Goal: Browse casually: Explore the website without a specific task or goal

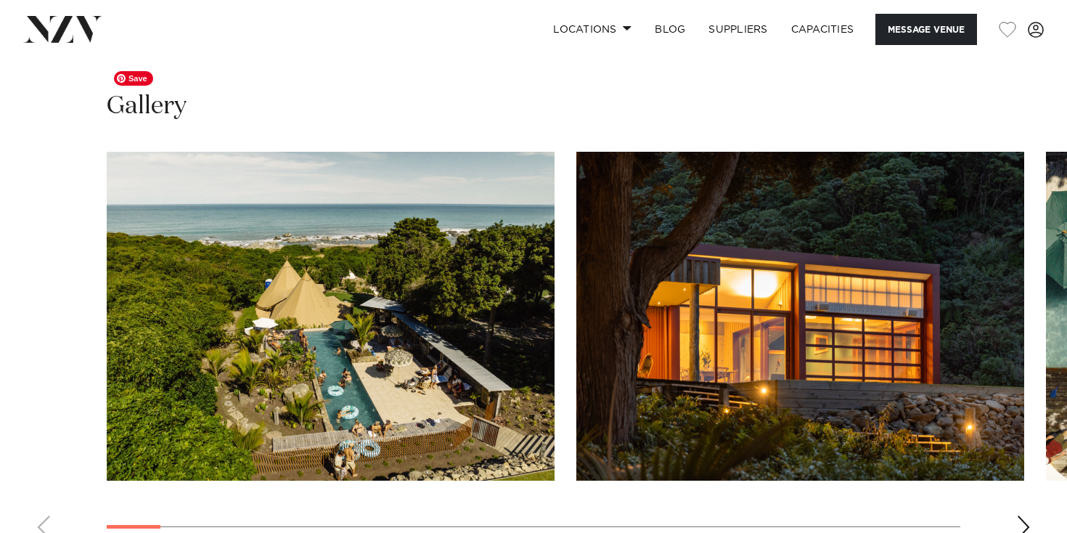
scroll to position [1323, 0]
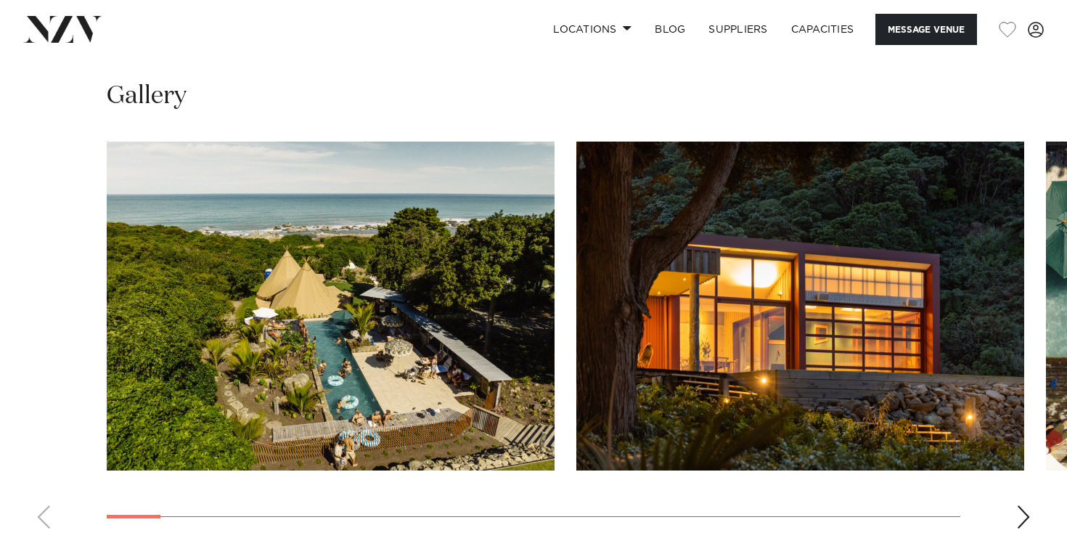
click at [1019, 505] on div "Next slide" at bounding box center [1023, 516] width 15 height 23
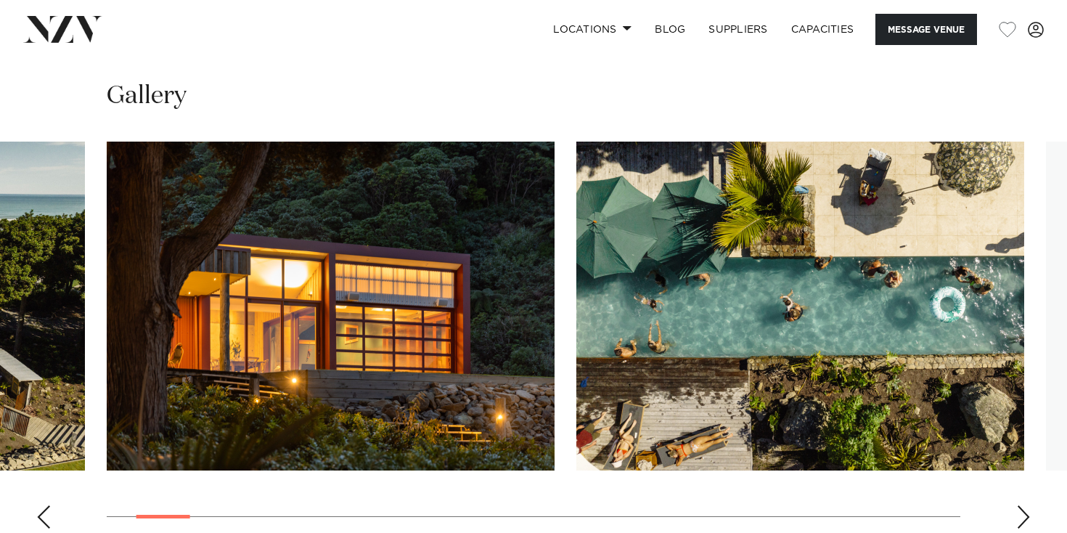
click at [1019, 505] on div "Next slide" at bounding box center [1023, 516] width 15 height 23
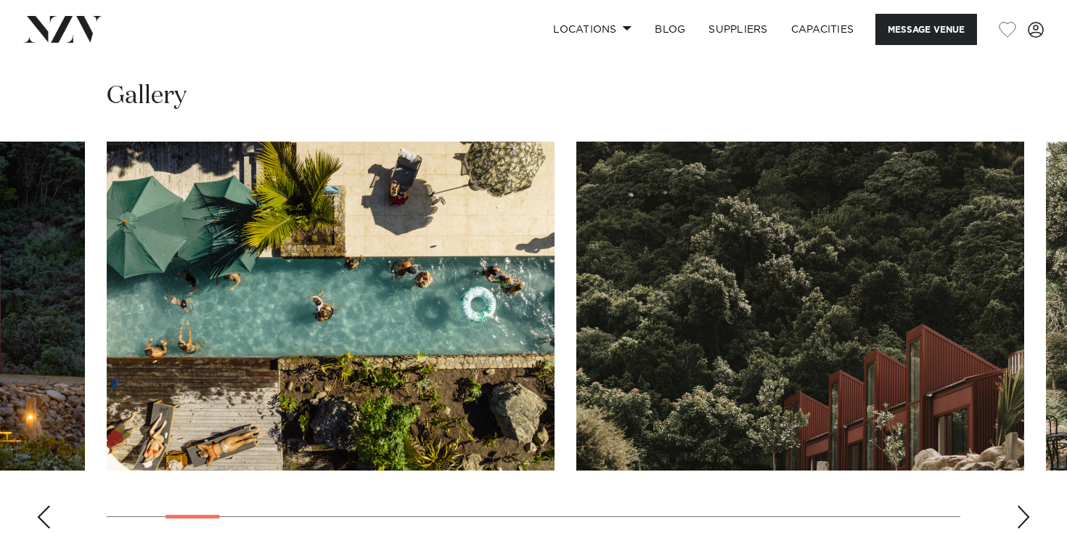
click at [1019, 505] on div "Next slide" at bounding box center [1023, 516] width 15 height 23
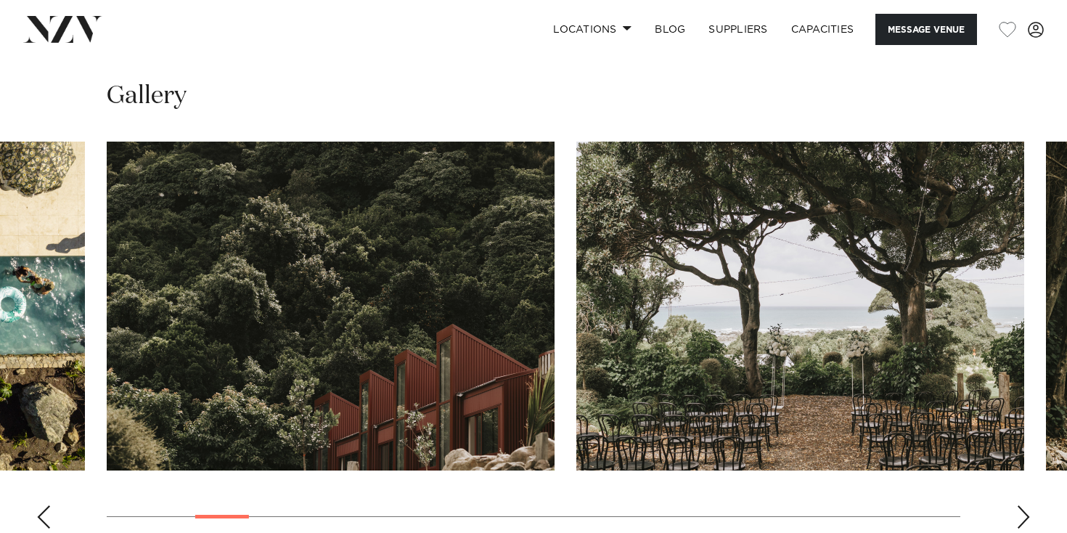
click at [1019, 505] on div "Next slide" at bounding box center [1023, 516] width 15 height 23
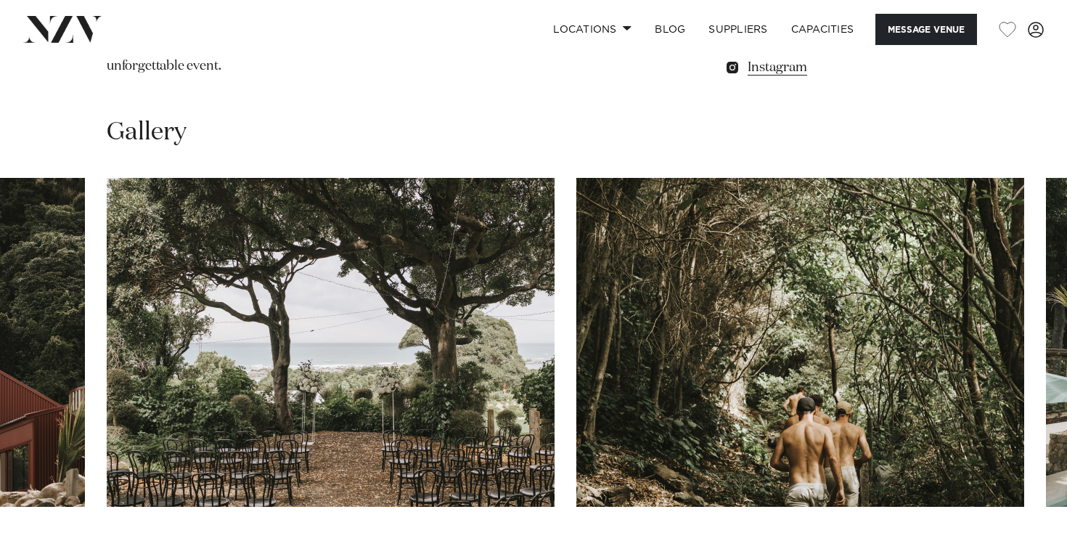
scroll to position [1276, 0]
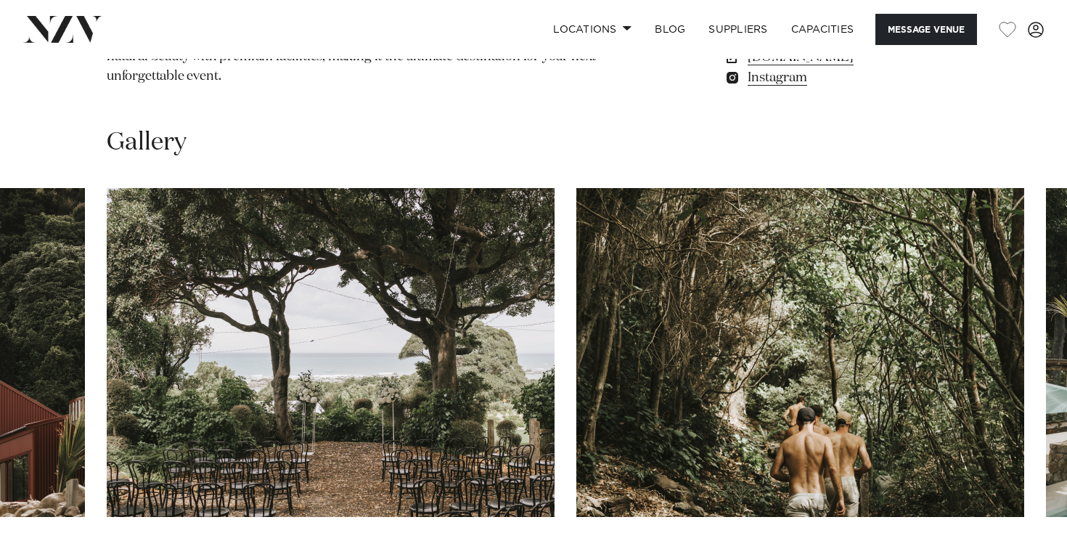
click at [1015, 471] on swiper-container at bounding box center [533, 387] width 1067 height 398
click at [1014, 475] on swiper-container at bounding box center [533, 387] width 1067 height 398
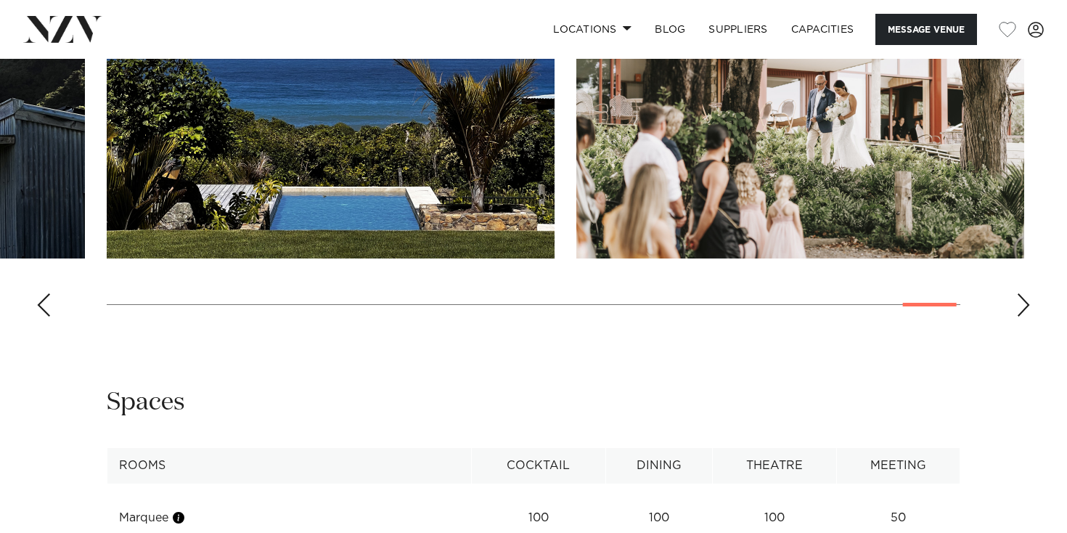
scroll to position [1631, 0]
